Goal: Task Accomplishment & Management: Use online tool/utility

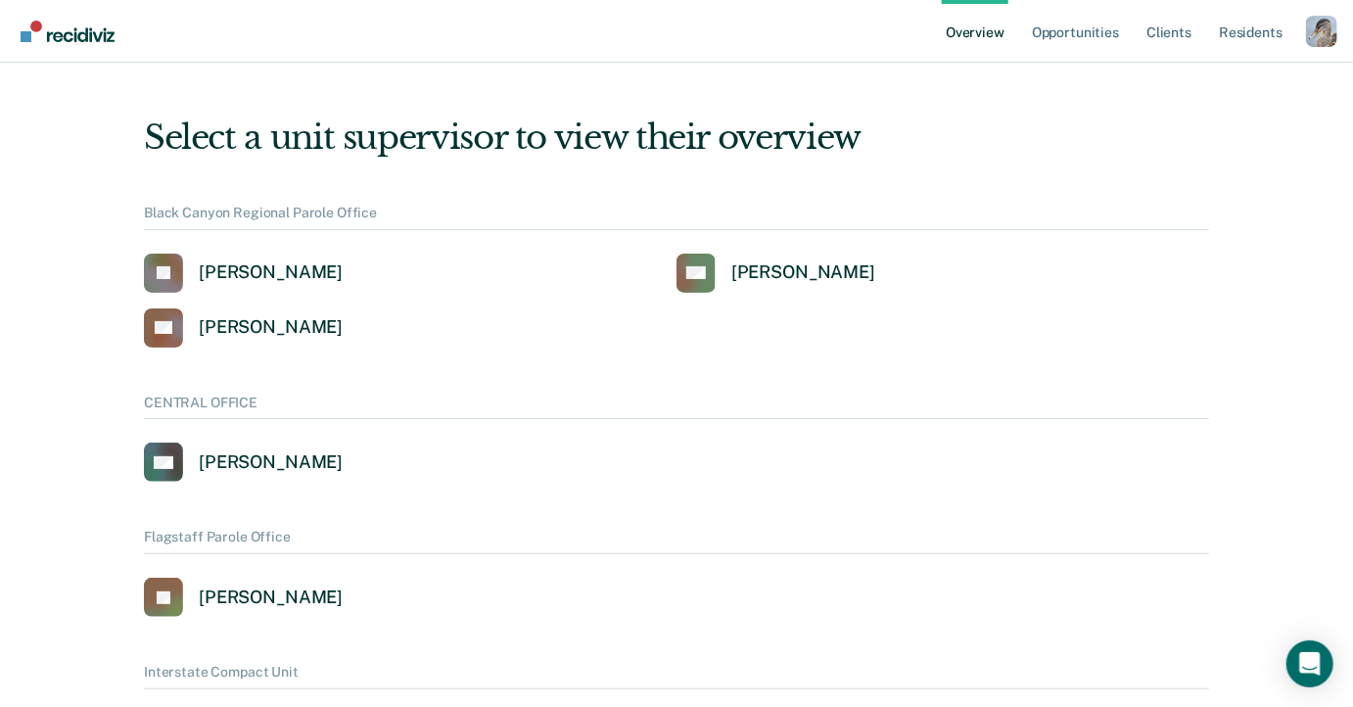
click at [1329, 34] on div "Profile dropdown button" at bounding box center [1321, 31] width 31 height 31
click at [1193, 87] on link "Profile" at bounding box center [1243, 89] width 126 height 17
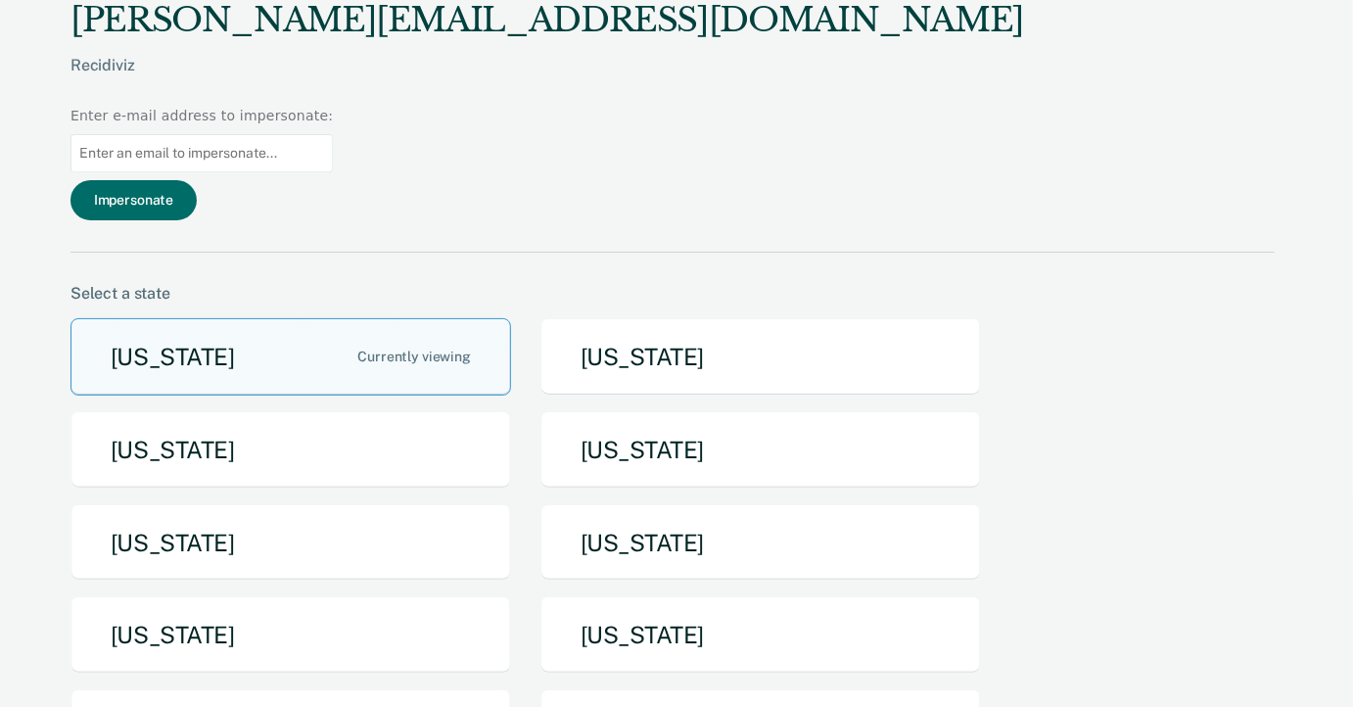
click at [333, 134] on input "Main chart and filter content" at bounding box center [201, 153] width 262 height 38
paste input "lauren.montgomery@tdcj.texas.gov"
type input "lauren.montgomery@tdcj.texas.gov"
click at [197, 180] on button "Impersonate" at bounding box center [133, 200] width 126 height 40
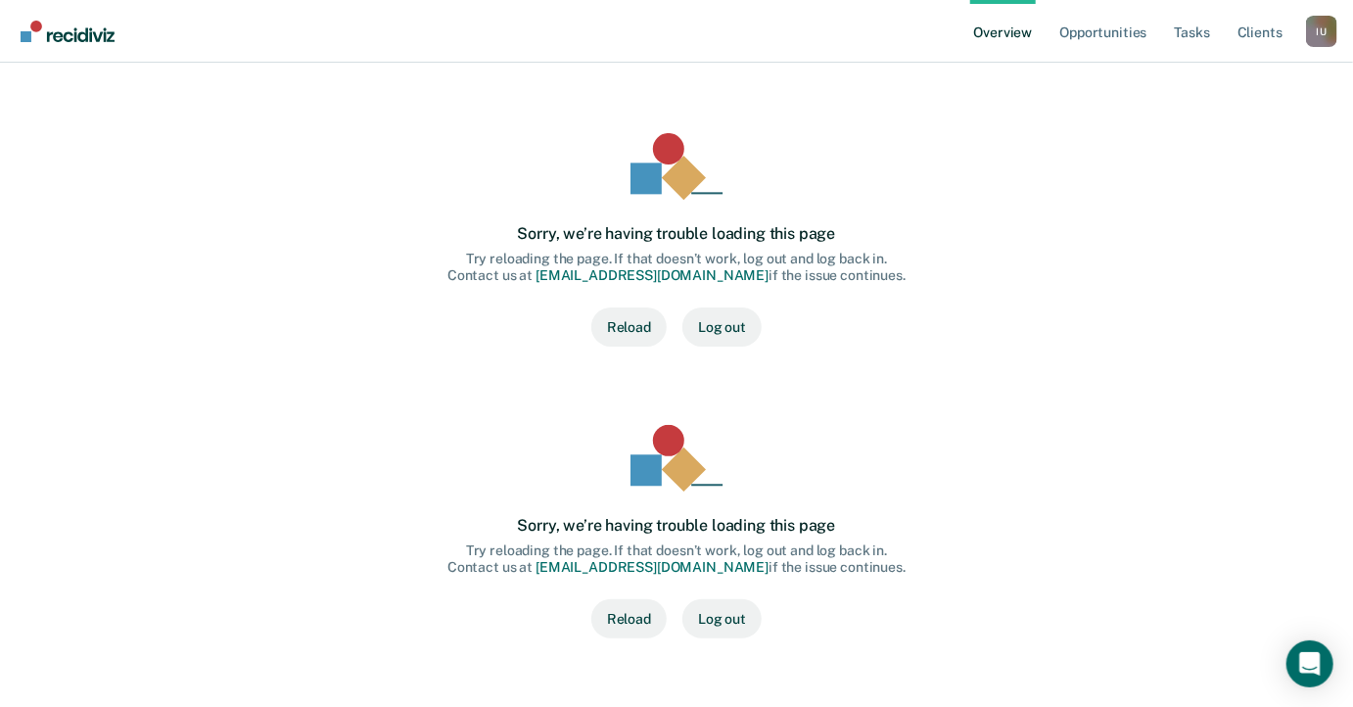
click at [1316, 34] on div "I U" at bounding box center [1321, 31] width 31 height 31
click at [1213, 86] on link "Profile" at bounding box center [1243, 89] width 126 height 17
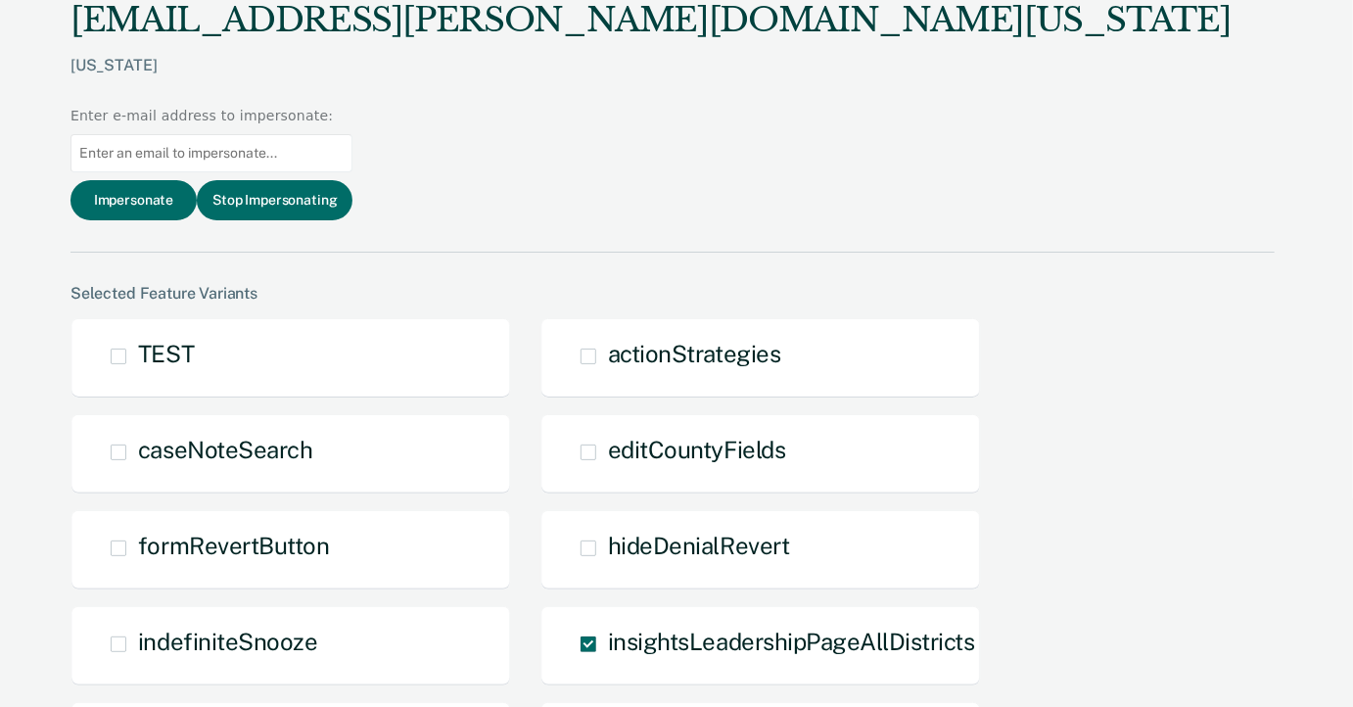
click at [352, 134] on input "Main chart and filter content" at bounding box center [211, 153] width 282 height 38
paste input "kyle.harris@tdcj.texas.gov"
type input "kyle.harris@tdcj.texas.gov"
click at [966, 89] on div "lauren.montgomery@tdcj.texas.gov Texas Enter e-mail address to impersonate: kyl…" at bounding box center [672, 126] width 1204 height 253
click at [197, 180] on button "Impersonate" at bounding box center [133, 200] width 126 height 40
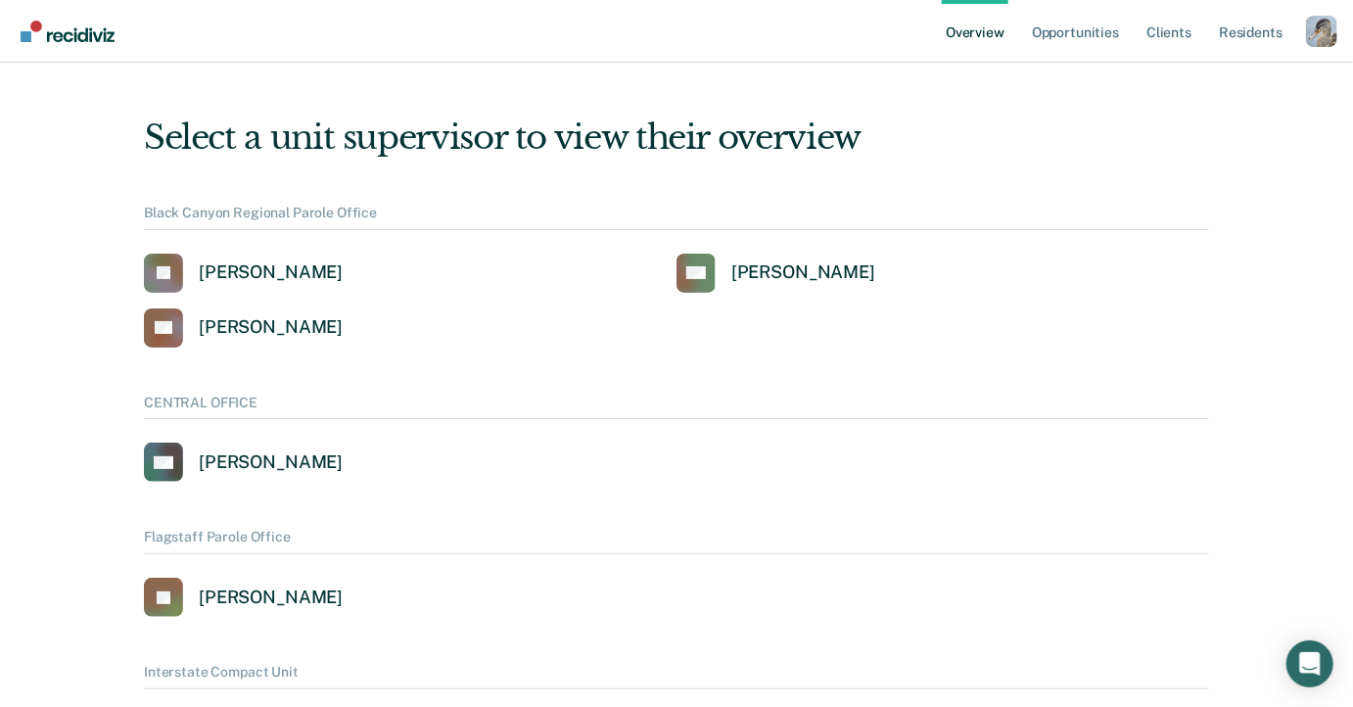
click at [1322, 32] on div "Profile dropdown button" at bounding box center [1321, 31] width 31 height 31
click at [1210, 86] on link "Profile" at bounding box center [1243, 89] width 126 height 17
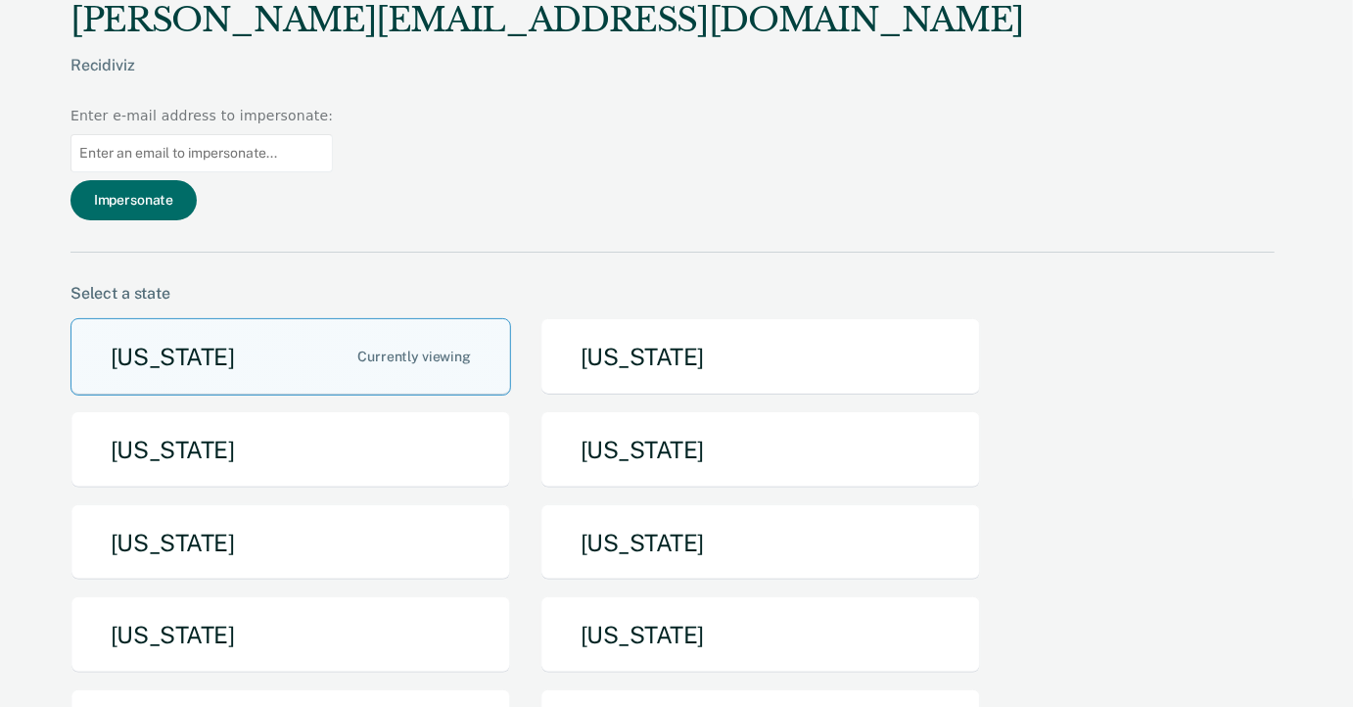
click at [333, 134] on input "Main chart and filter content" at bounding box center [201, 153] width 262 height 38
paste input "libby.hamilton@tdcj.texas.gov"
type input "libby.hamilton@tdcj.texas.gov"
click at [995, 87] on div "ryan@recidiviz.org Recidiviz Enter e-mail address to impersonate: libby.hamilto…" at bounding box center [672, 126] width 1204 height 253
click at [197, 180] on button "Impersonate" at bounding box center [133, 200] width 126 height 40
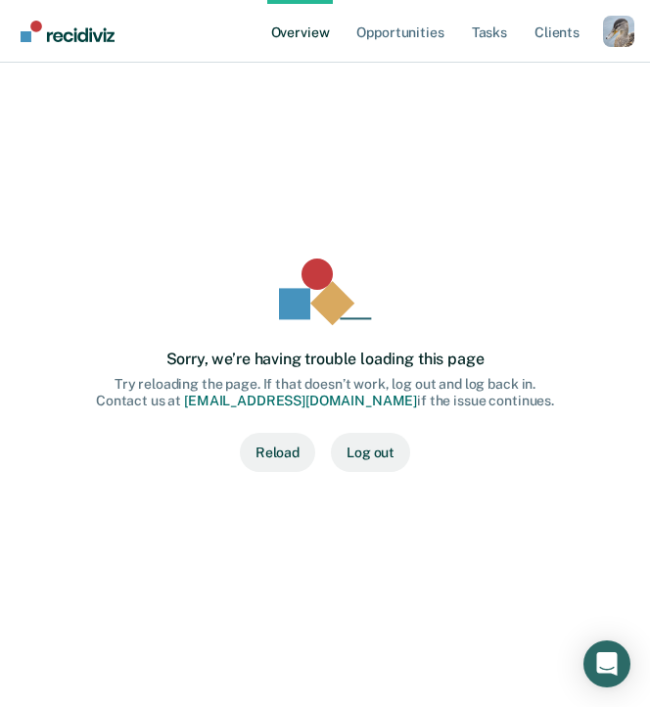
click at [620, 37] on div "Profile dropdown button" at bounding box center [618, 31] width 31 height 31
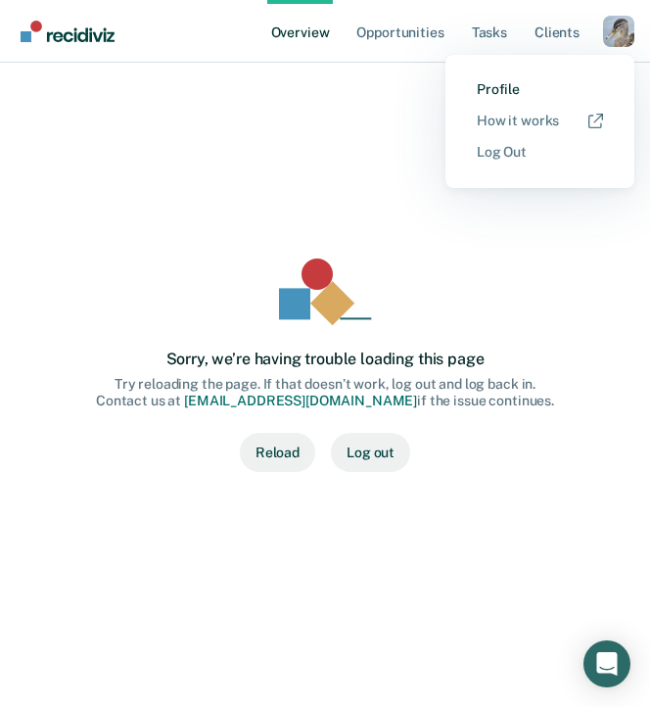
click at [503, 82] on link "Profile" at bounding box center [540, 89] width 126 height 17
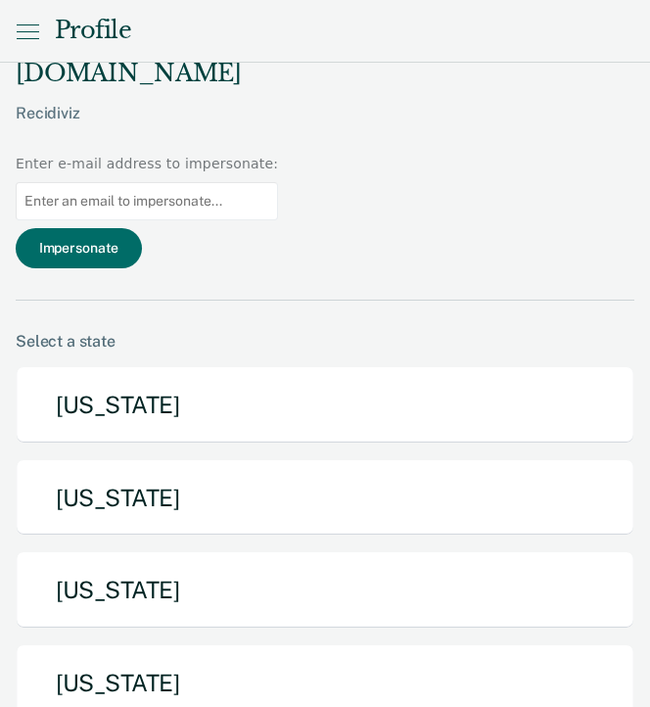
click at [278, 182] on input "Main chart and filter content" at bounding box center [147, 201] width 262 height 38
paste input "[PERSON_NAME][EMAIL_ADDRESS][PERSON_NAME][DOMAIN_NAME][US_STATE]"
type input "[PERSON_NAME][EMAIL_ADDRESS][PERSON_NAME][DOMAIN_NAME][US_STATE]"
click at [360, 140] on div "[PERSON_NAME][EMAIL_ADDRESS][DOMAIN_NAME] Recidiviz Enter e-mail address to imp…" at bounding box center [325, 165] width 619 height 269
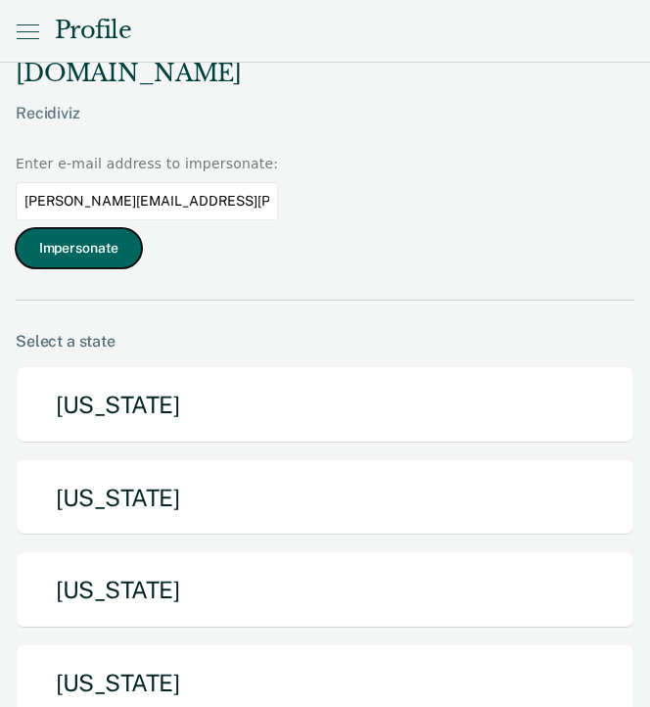
click at [142, 228] on button "Impersonate" at bounding box center [79, 248] width 126 height 40
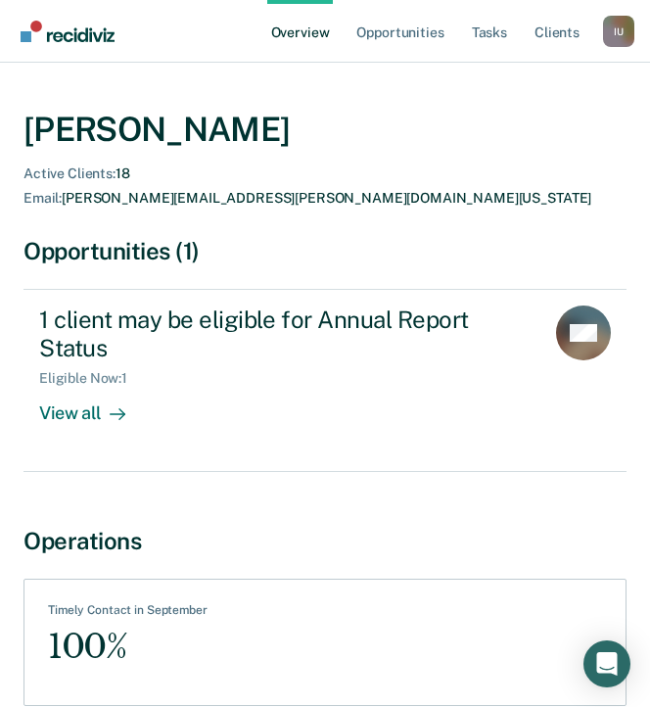
click at [359, 501] on div "[PERSON_NAME] Active Clients : 18 Email : [PERSON_NAME][EMAIL_ADDRESS][PERSON_N…" at bounding box center [324, 415] width 603 height 659
click at [398, 491] on div "[PERSON_NAME] Active Clients : 18 Email : [PERSON_NAME][EMAIL_ADDRESS][PERSON_N…" at bounding box center [324, 415] width 603 height 659
click at [641, 30] on div "Overview Opportunities Tasks Client s Impersonated User I U Profile How it work…" at bounding box center [325, 31] width 650 height 63
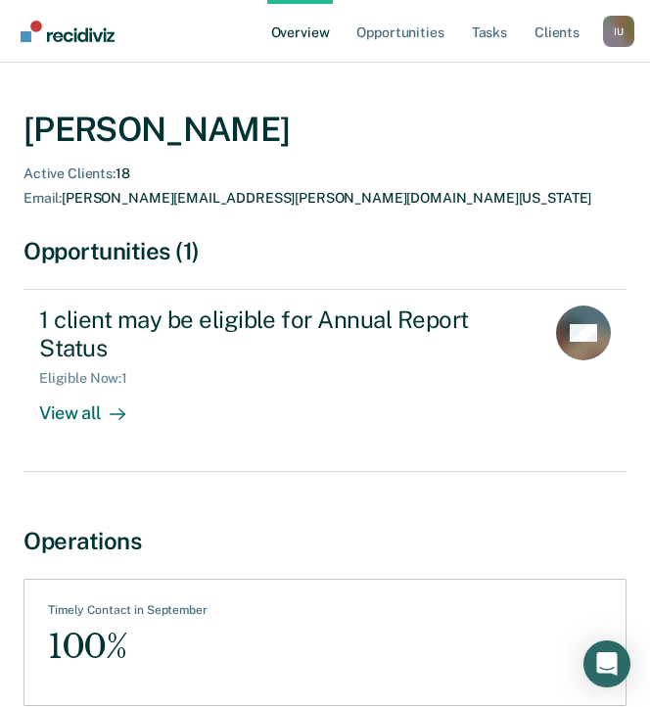
click at [626, 30] on div "I U" at bounding box center [618, 31] width 31 height 31
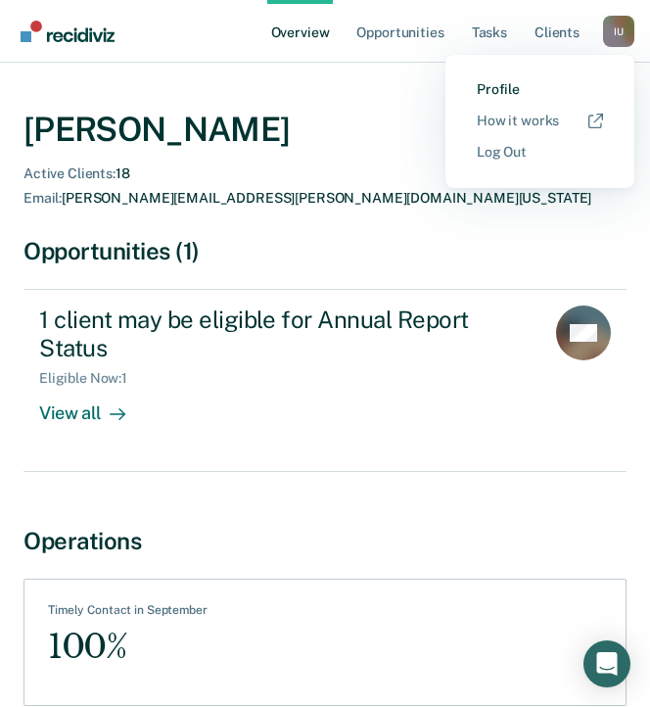
click at [510, 86] on link "Profile" at bounding box center [540, 89] width 126 height 17
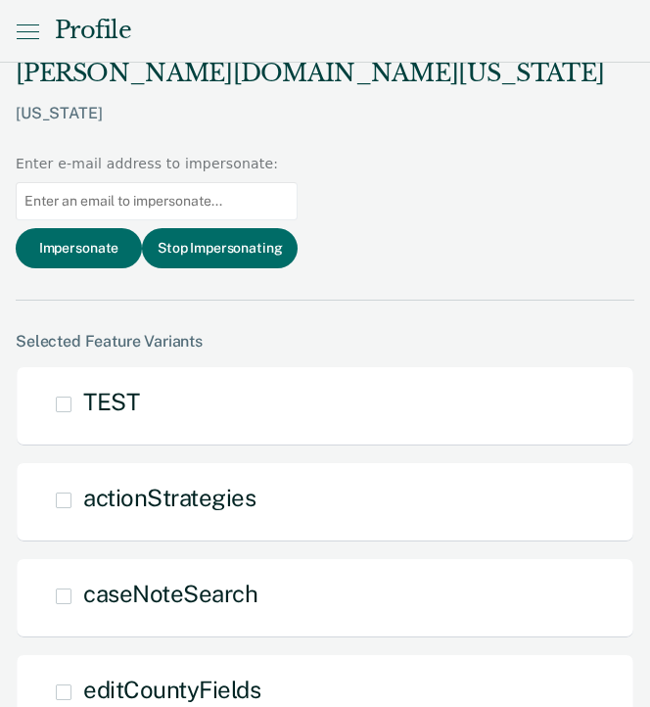
click at [224, 182] on input "Main chart and filter content" at bounding box center [157, 201] width 282 height 38
paste input "allyce.dillard@tdcj.texas.gov"
type input "allyce.dillard@tdcj.texas.gov"
click at [182, 45] on div "Profile" at bounding box center [325, 31] width 650 height 63
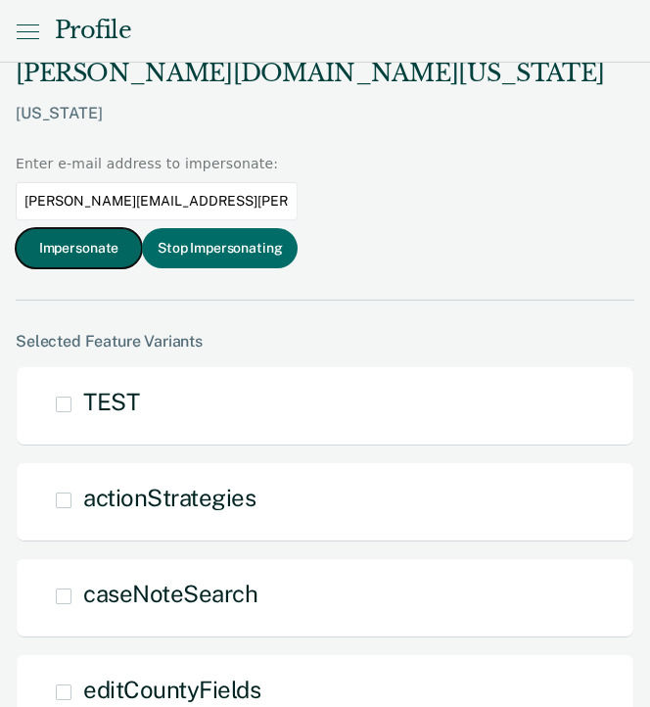
click at [72, 228] on button "Impersonate" at bounding box center [79, 248] width 126 height 40
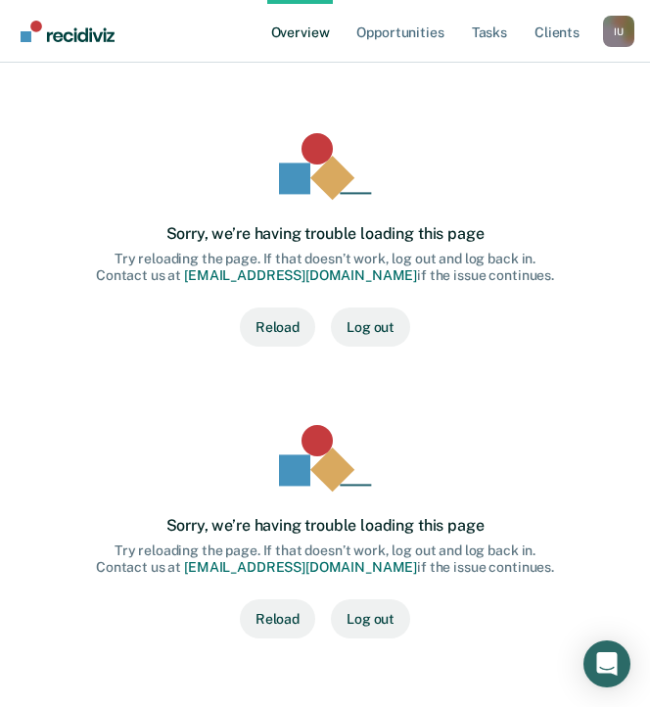
click at [308, 24] on link "Overview" at bounding box center [300, 31] width 67 height 63
click at [396, 23] on link "Opportunities" at bounding box center [399, 31] width 95 height 63
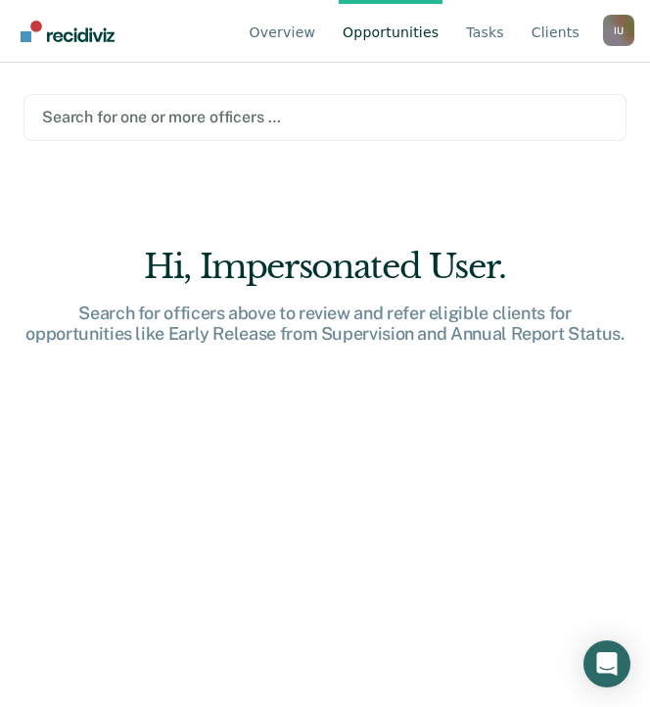
click at [323, 106] on div at bounding box center [325, 117] width 566 height 23
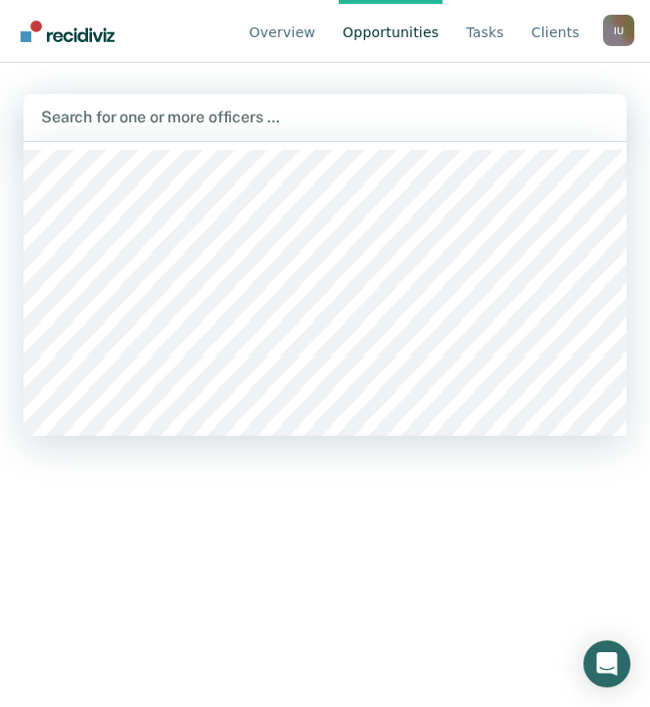
click at [477, 66] on main "Esmeralda Accius, 1 of 87. 87 results available. Use Up and Down to choose opti…" at bounding box center [325, 361] width 650 height 597
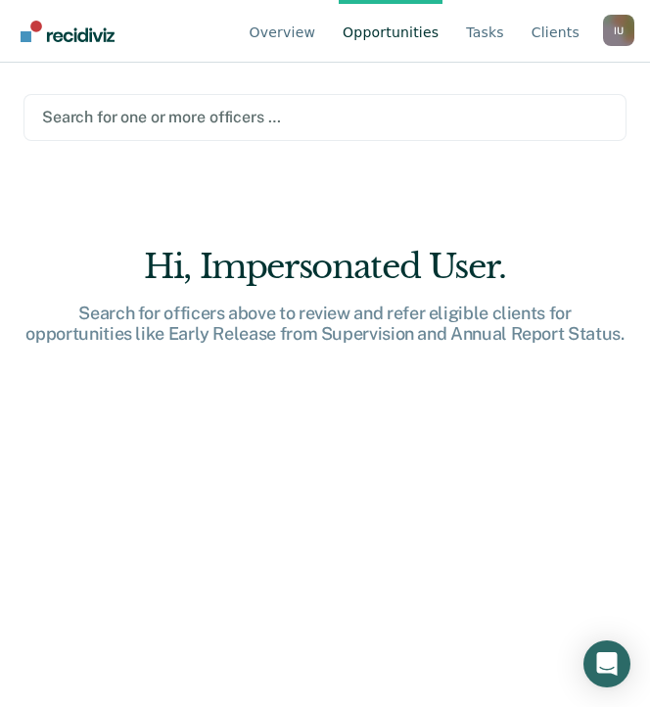
click at [353, 113] on div at bounding box center [325, 117] width 566 height 23
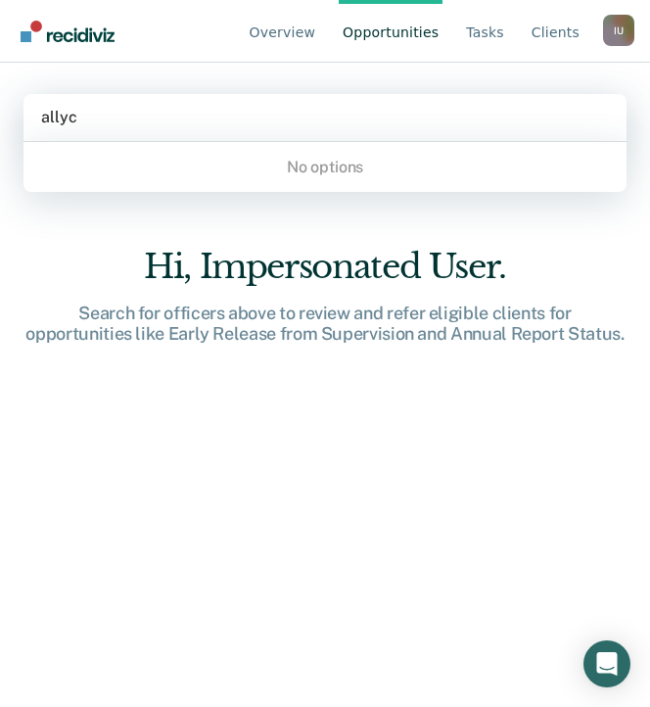
type input "allyce"
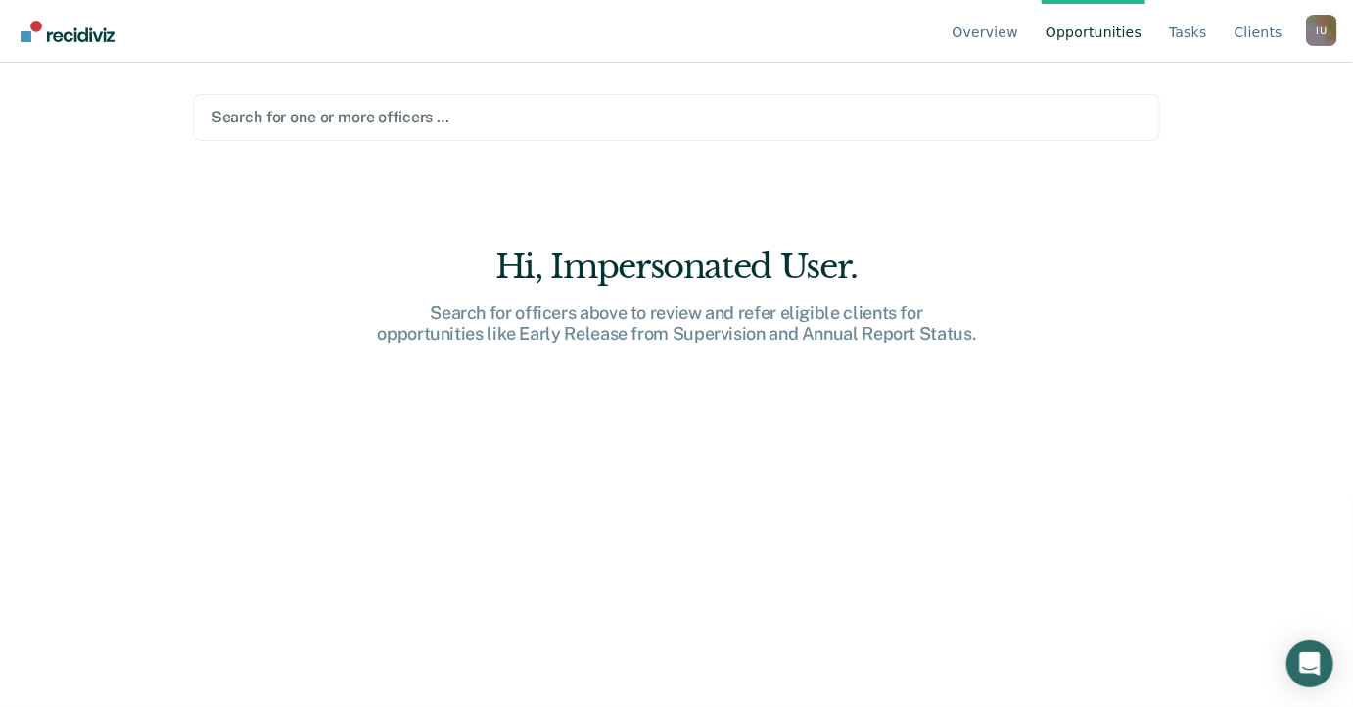
click at [649, 40] on div "I U" at bounding box center [1321, 30] width 31 height 31
click at [649, 85] on link "Profile" at bounding box center [1243, 91] width 126 height 17
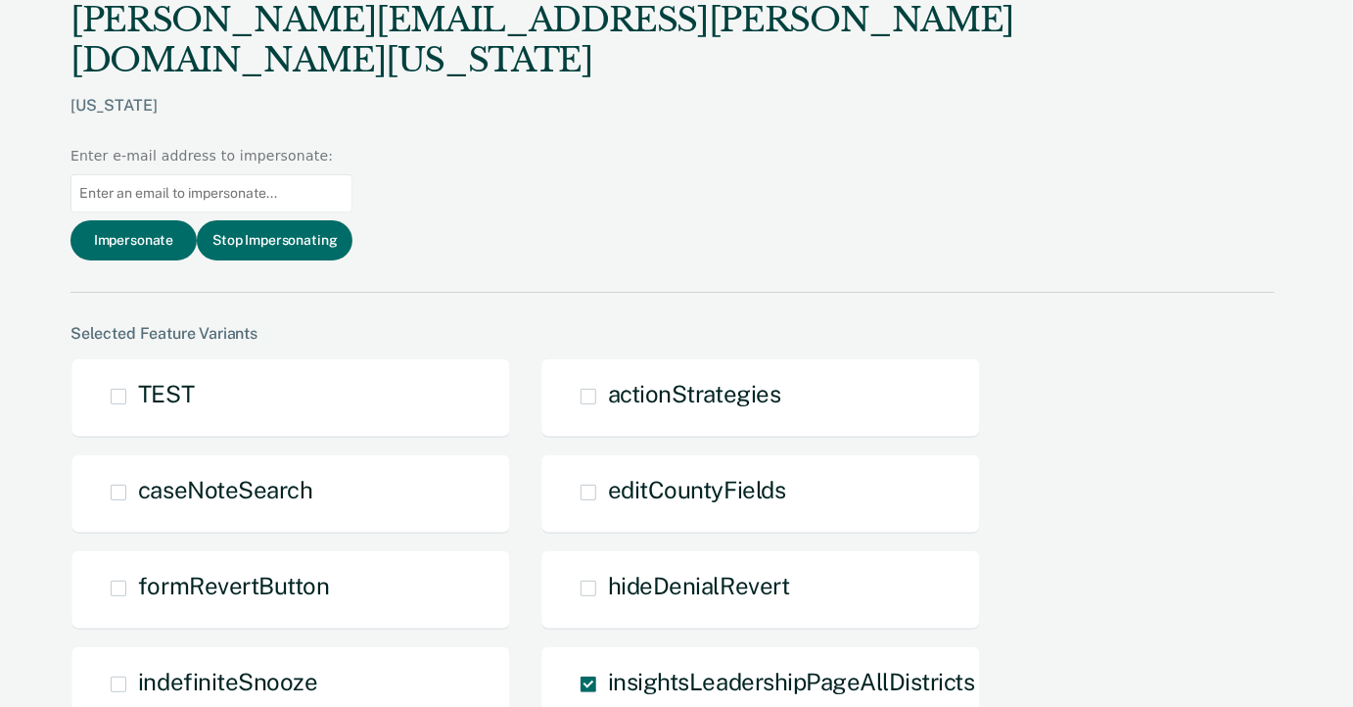
click at [352, 174] on input "Main chart and filter content" at bounding box center [211, 193] width 282 height 38
paste input "sheronda.guyton@tdcj.texas.gov"
type input "sheronda.guyton@tdcj.texas.gov"
click at [649, 104] on div "allyce.dillard@tdcj.texas.gov Texas Enter e-mail address to impersonate: sheron…" at bounding box center [672, 146] width 1204 height 293
click at [197, 220] on button "Impersonate" at bounding box center [133, 240] width 126 height 40
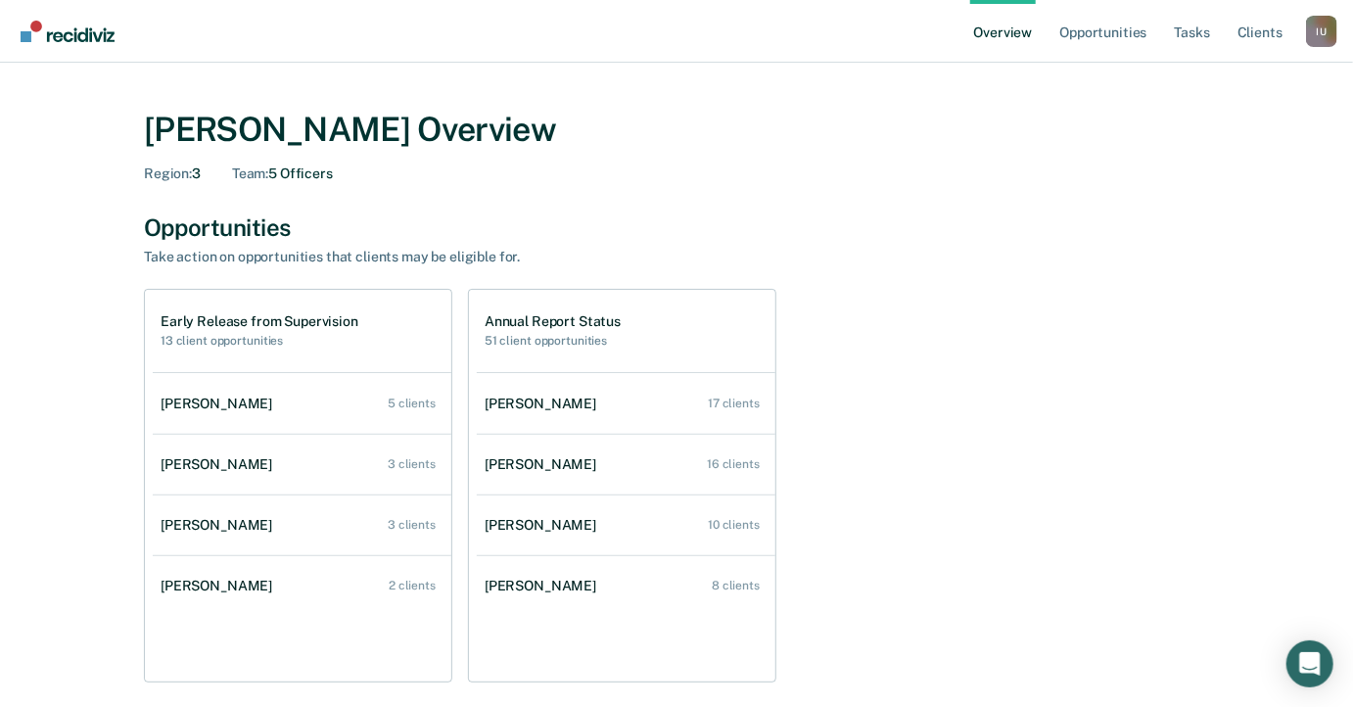
click at [649, 33] on div "I U" at bounding box center [1321, 31] width 31 height 31
click at [649, 86] on link "Profile" at bounding box center [1243, 89] width 126 height 17
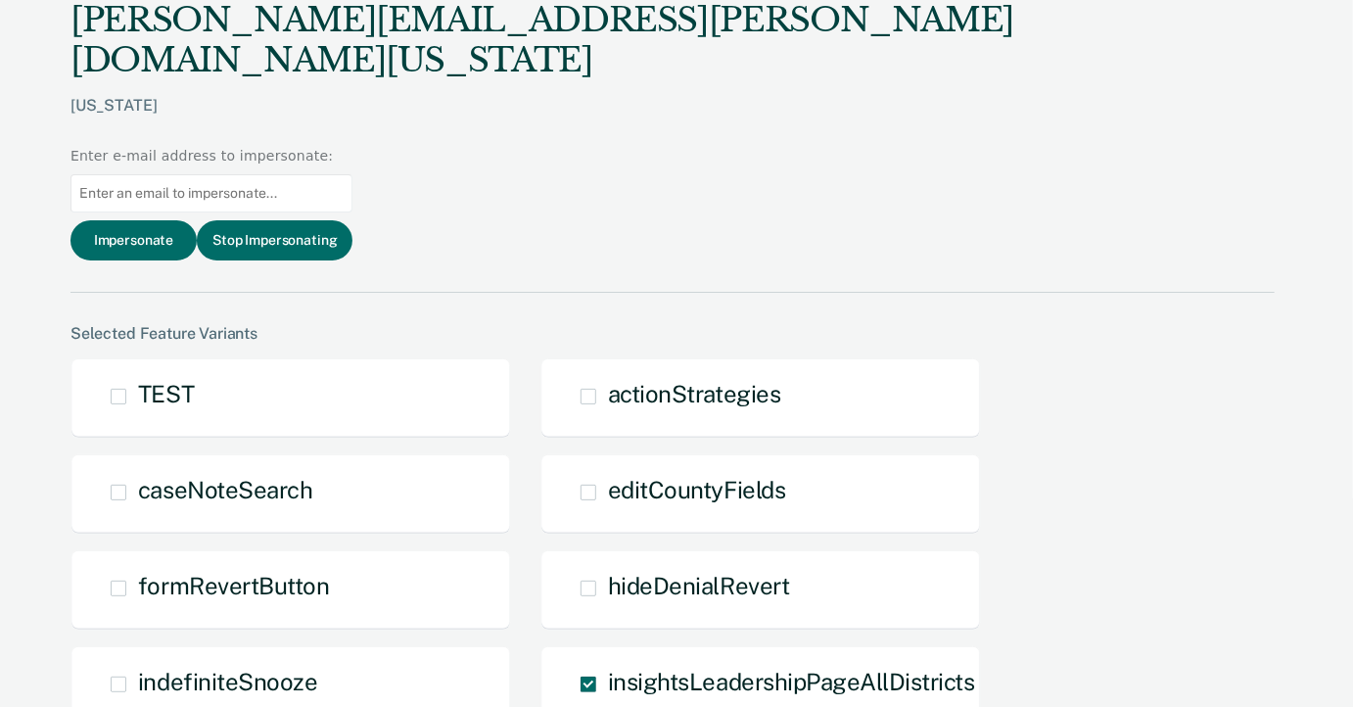
click at [352, 174] on input "Main chart and filter content" at bounding box center [211, 193] width 282 height 38
type input "sheronda.guyton@t"
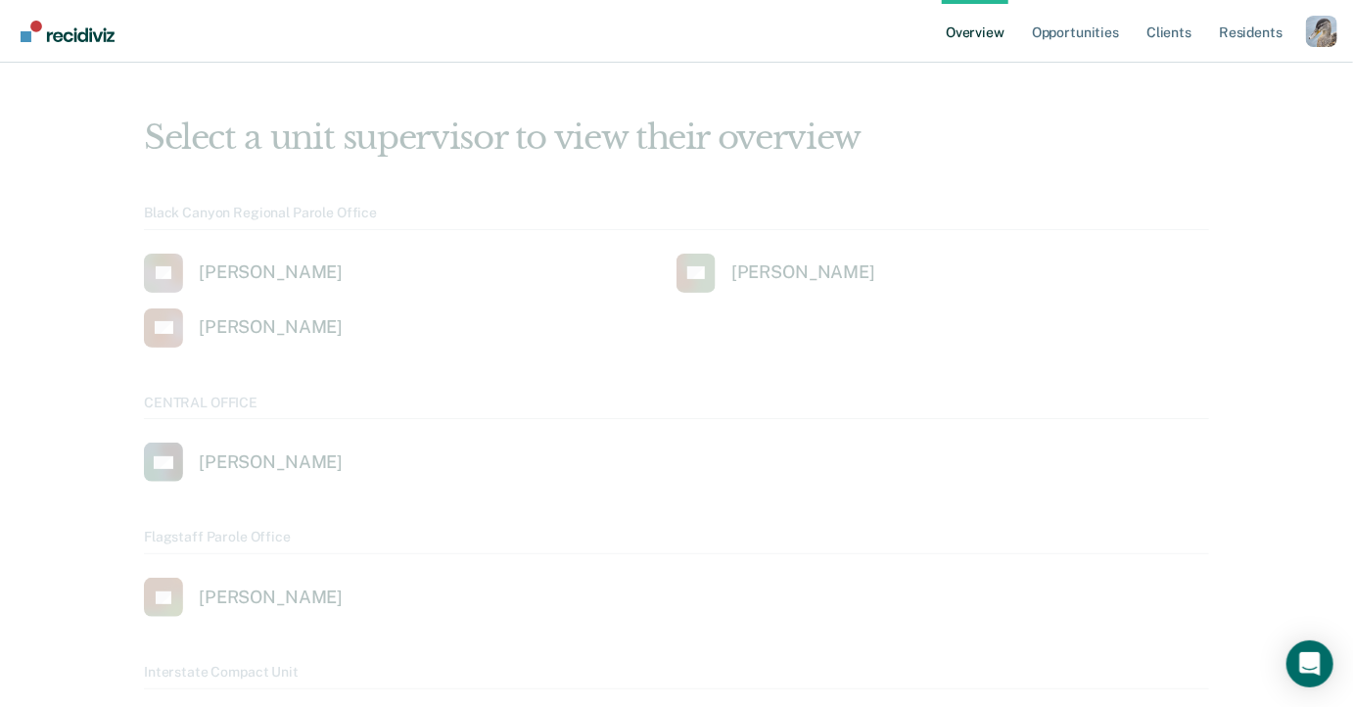
click at [1320, 30] on div "Profile dropdown button" at bounding box center [1321, 31] width 31 height 31
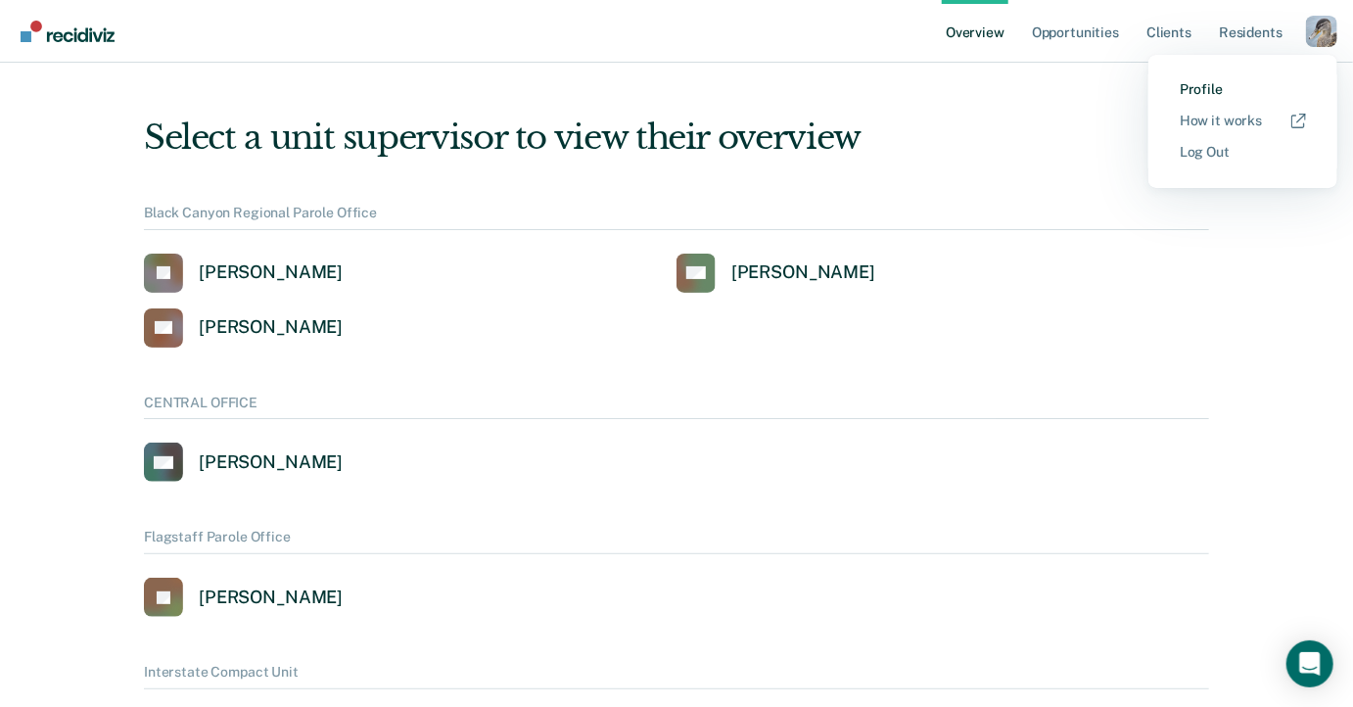
click at [1200, 93] on link "Profile" at bounding box center [1243, 89] width 126 height 17
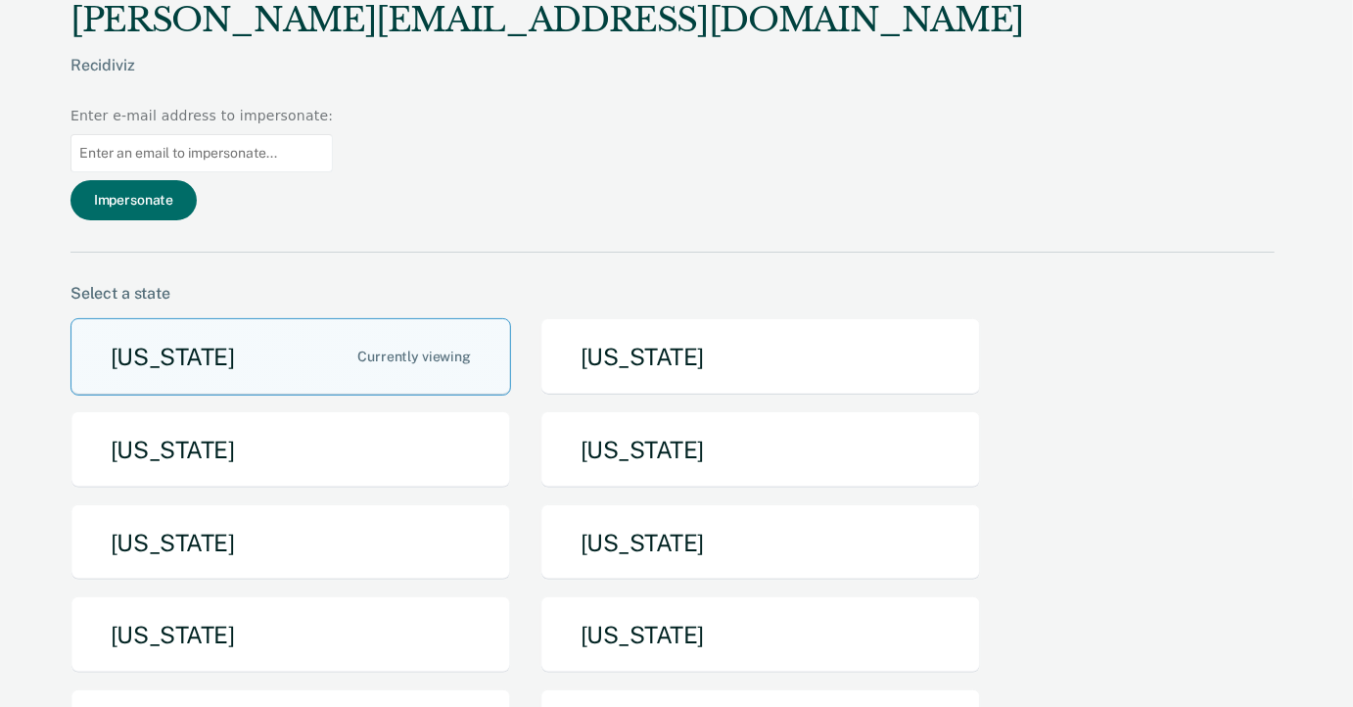
click at [333, 134] on input "Main chart and filter content" at bounding box center [201, 153] width 262 height 38
paste input "sheronda.guyton@tdcj.texas.gov"
type input "sheronda.guyton@tdcj.texas.gov"
click at [974, 98] on div "ryan@recidiviz.org Recidiviz Enter e-mail address to impersonate: sheronda.guyt…" at bounding box center [672, 126] width 1204 height 253
click at [197, 180] on button "Impersonate" at bounding box center [133, 200] width 126 height 40
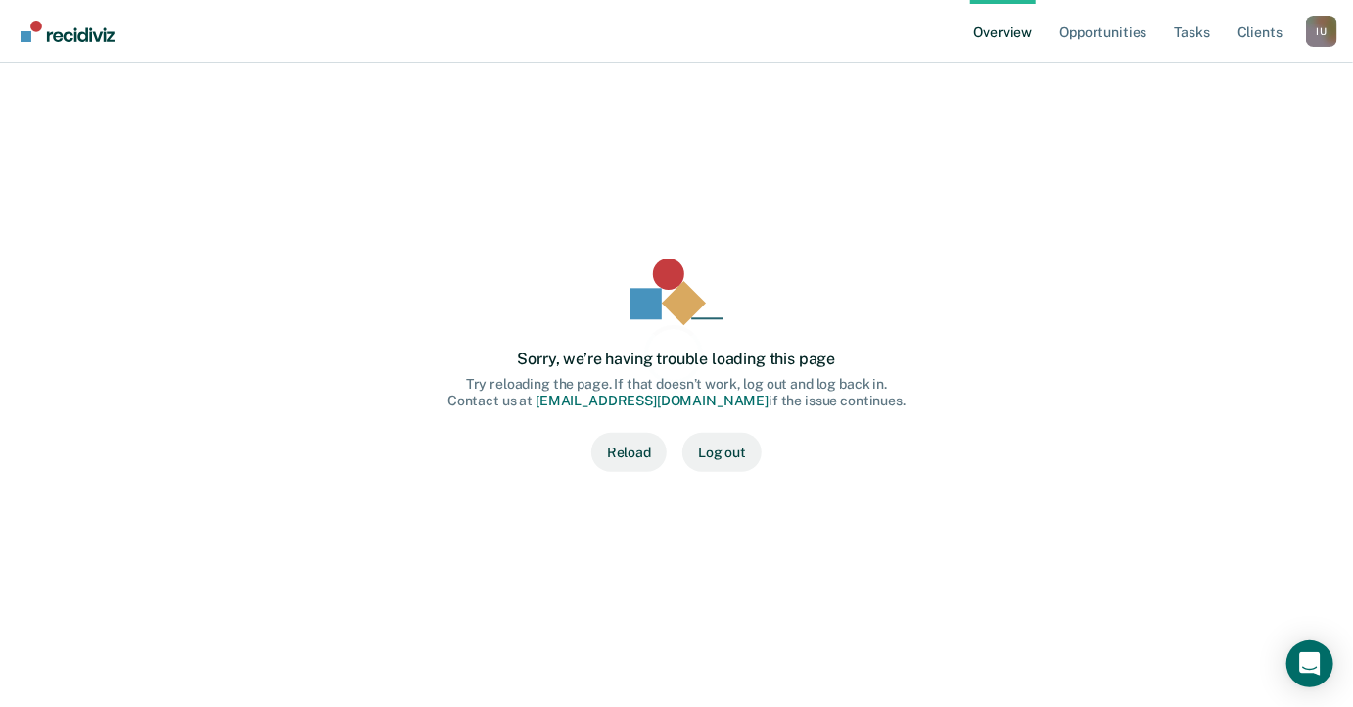
click at [1092, 120] on div "Sorry, we’re having trouble loading this page Try reloading the page. If that d…" at bounding box center [676, 364] width 1243 height 495
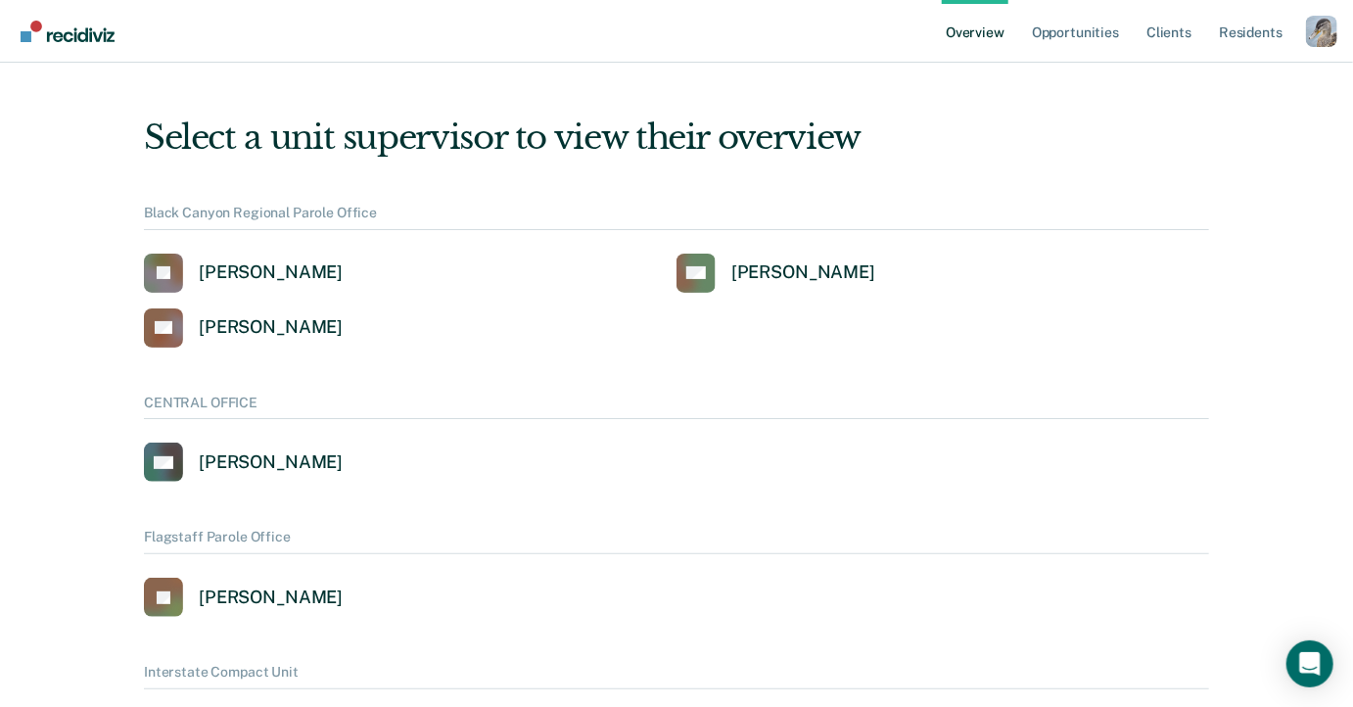
click at [1320, 40] on div "Profile dropdown button" at bounding box center [1321, 31] width 31 height 31
click at [1184, 86] on link "Profile" at bounding box center [1243, 89] width 126 height 17
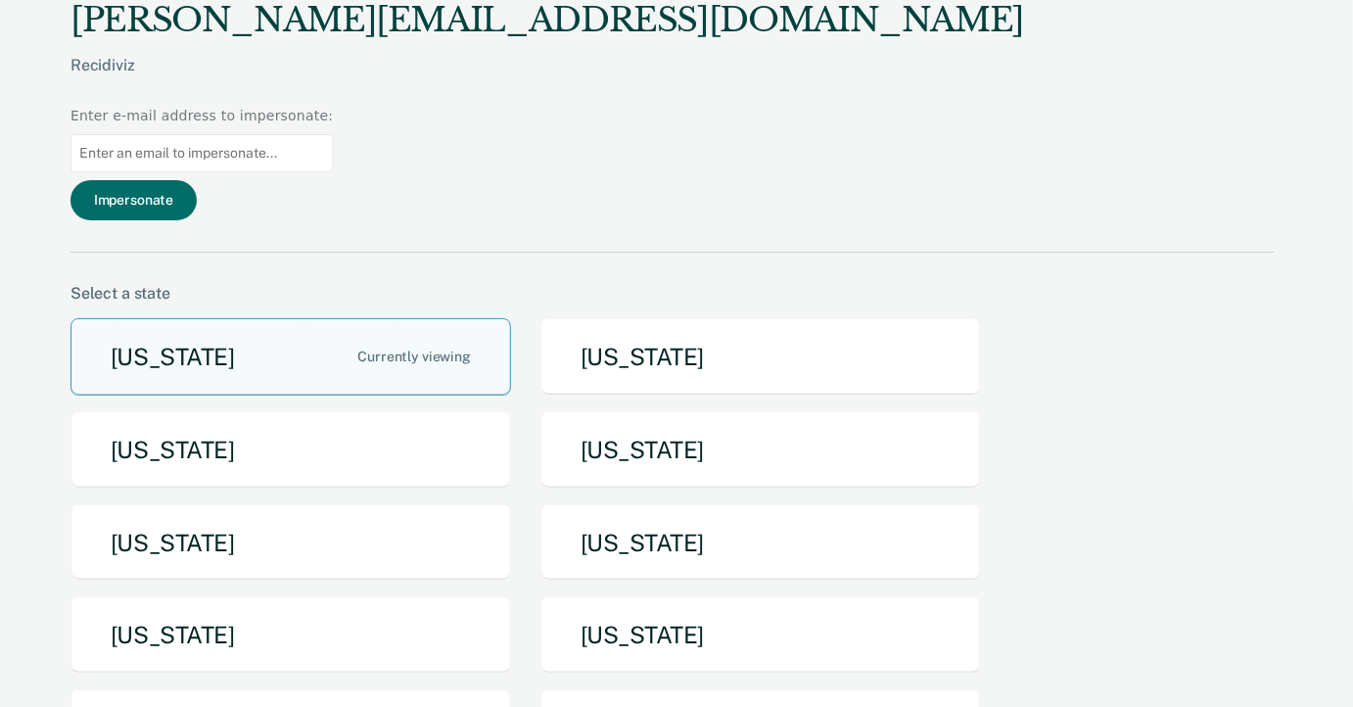
click at [333, 134] on input "Main chart and filter content" at bounding box center [201, 153] width 262 height 38
paste input "[PERSON_NAME][EMAIL_ADDRESS][PERSON_NAME][DOMAIN_NAME][US_STATE]"
type input "[PERSON_NAME][EMAIL_ADDRESS][PERSON_NAME][DOMAIN_NAME][US_STATE]"
click at [978, 100] on div "[PERSON_NAME][EMAIL_ADDRESS][DOMAIN_NAME] Recidiviz Enter e-mail address to imp…" at bounding box center [672, 126] width 1204 height 253
click at [197, 180] on button "Impersonate" at bounding box center [133, 200] width 126 height 40
